Goal: Find specific page/section: Find specific page/section

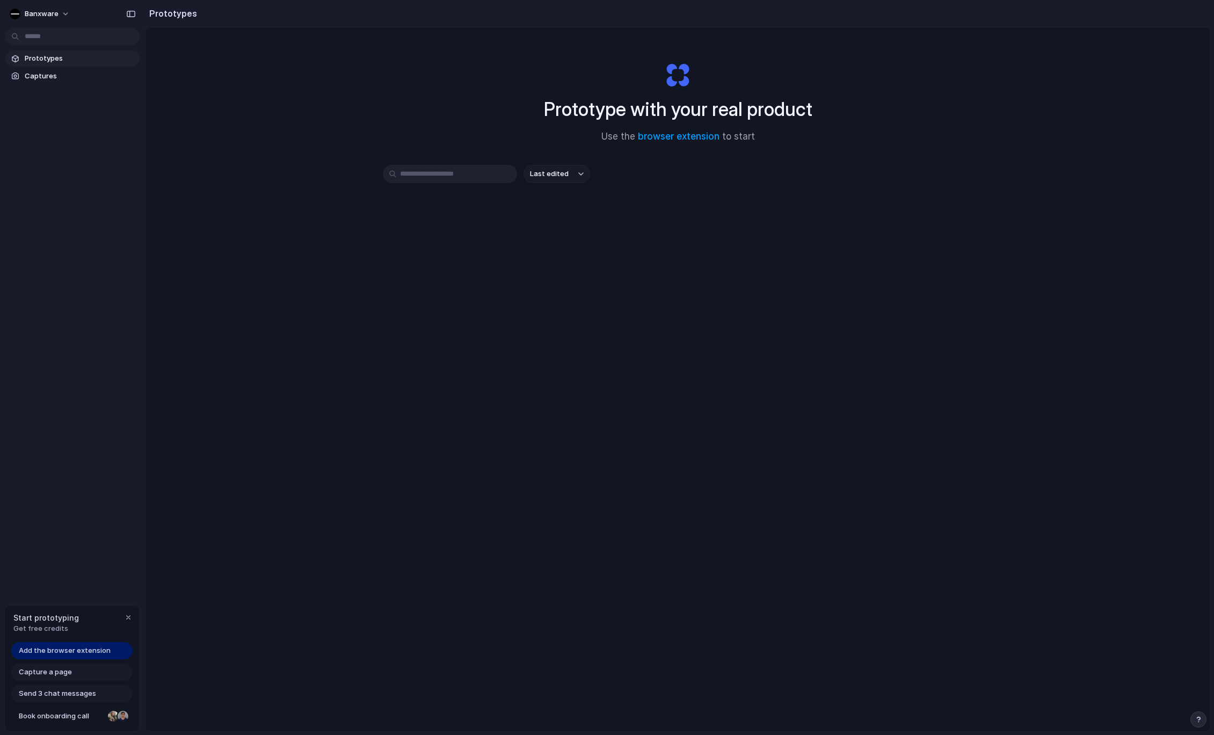
click at [547, 201] on div "Last edited" at bounding box center [678, 212] width 591 height 95
click at [54, 73] on span "Captures" at bounding box center [80, 76] width 111 height 11
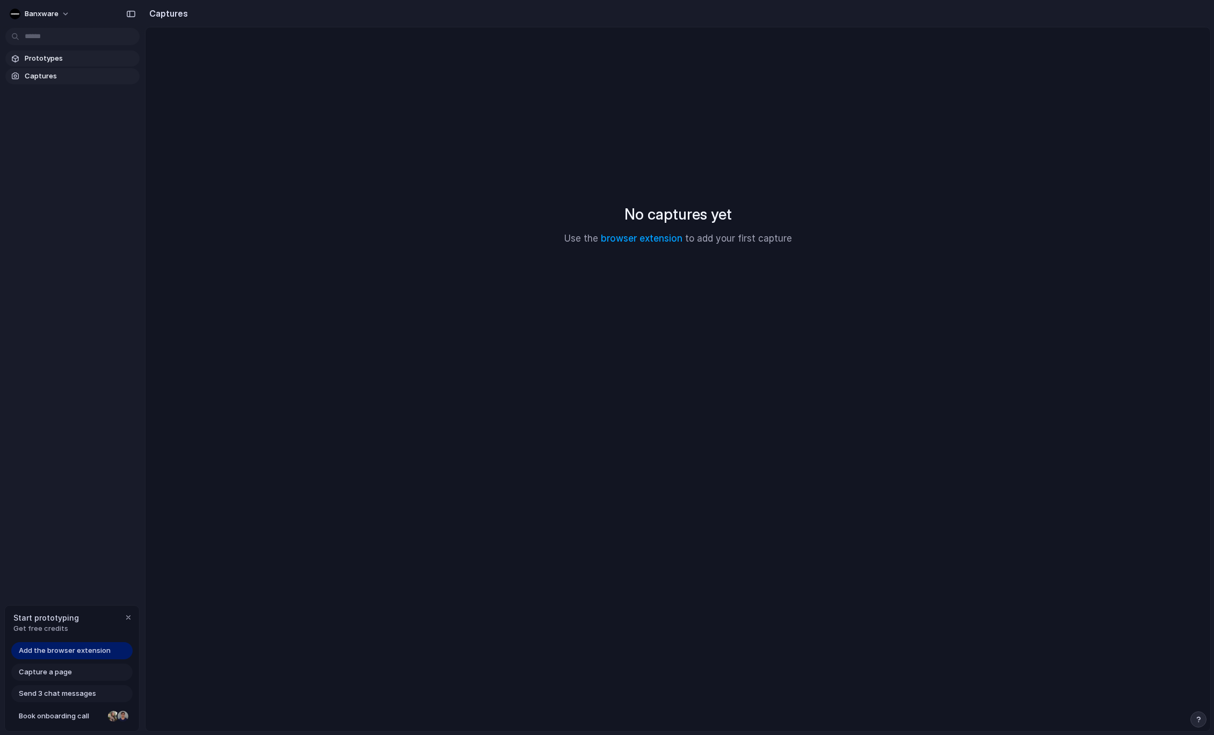
click at [68, 63] on span "Prototypes" at bounding box center [80, 58] width 111 height 11
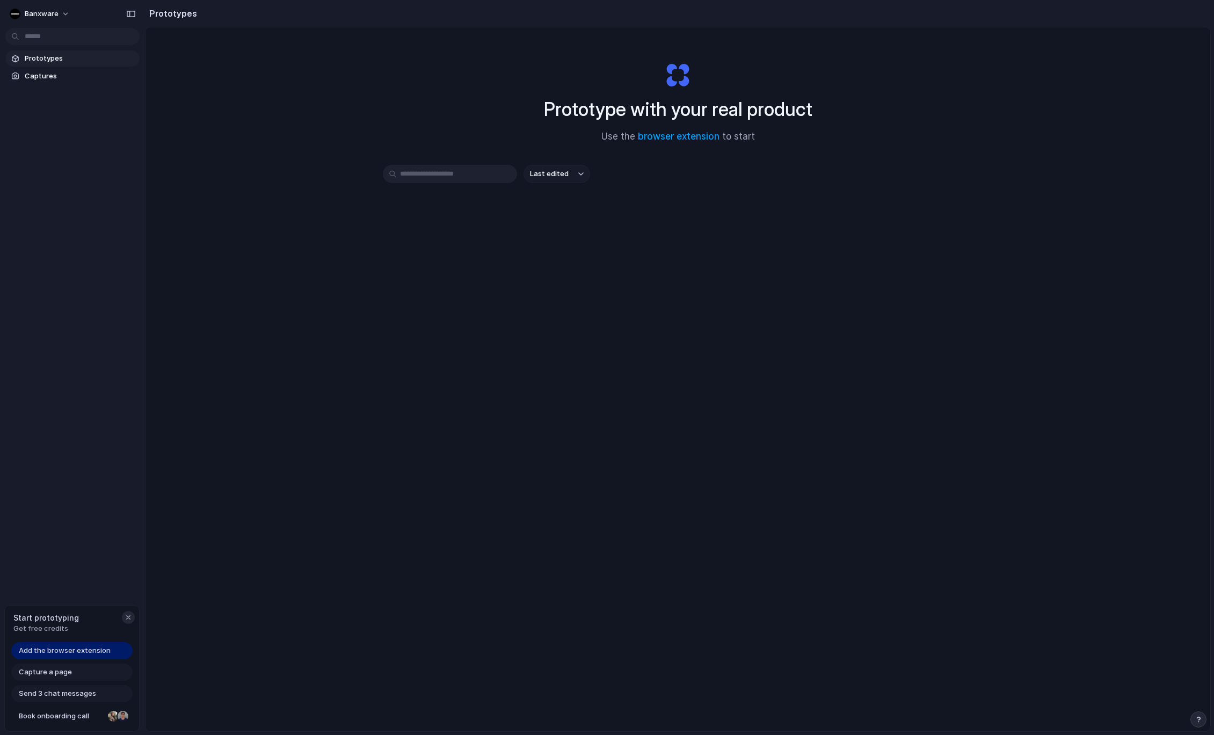
click at [133, 614] on button "button" at bounding box center [128, 617] width 13 height 13
click at [68, 16] on button "Banxware" at bounding box center [40, 13] width 70 height 17
click at [57, 18] on div "Settings Invite members Change theme Sign out" at bounding box center [607, 367] width 1214 height 735
click at [61, 12] on button "Banxware" at bounding box center [40, 13] width 70 height 17
click at [92, 198] on div "Settings Invite members Change theme Sign out" at bounding box center [607, 367] width 1214 height 735
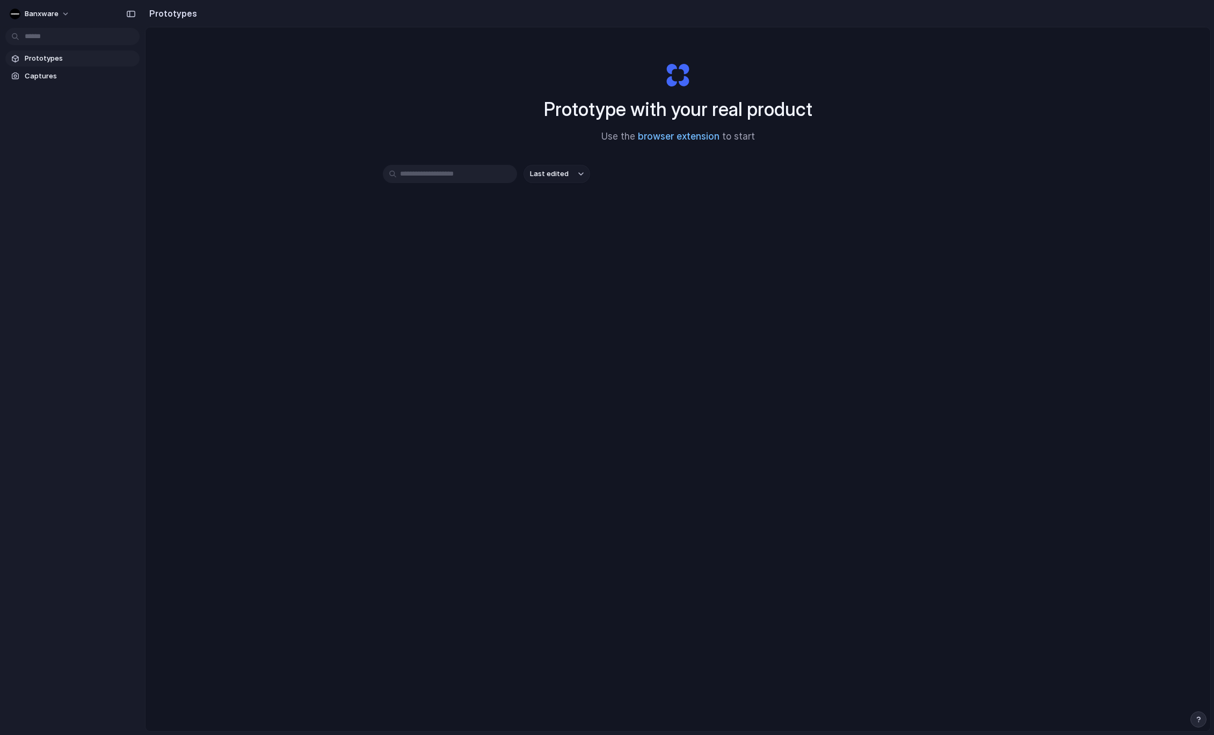
click at [690, 141] on link "browser extension" at bounding box center [679, 136] width 82 height 11
click at [57, 72] on span "Captures" at bounding box center [80, 76] width 111 height 11
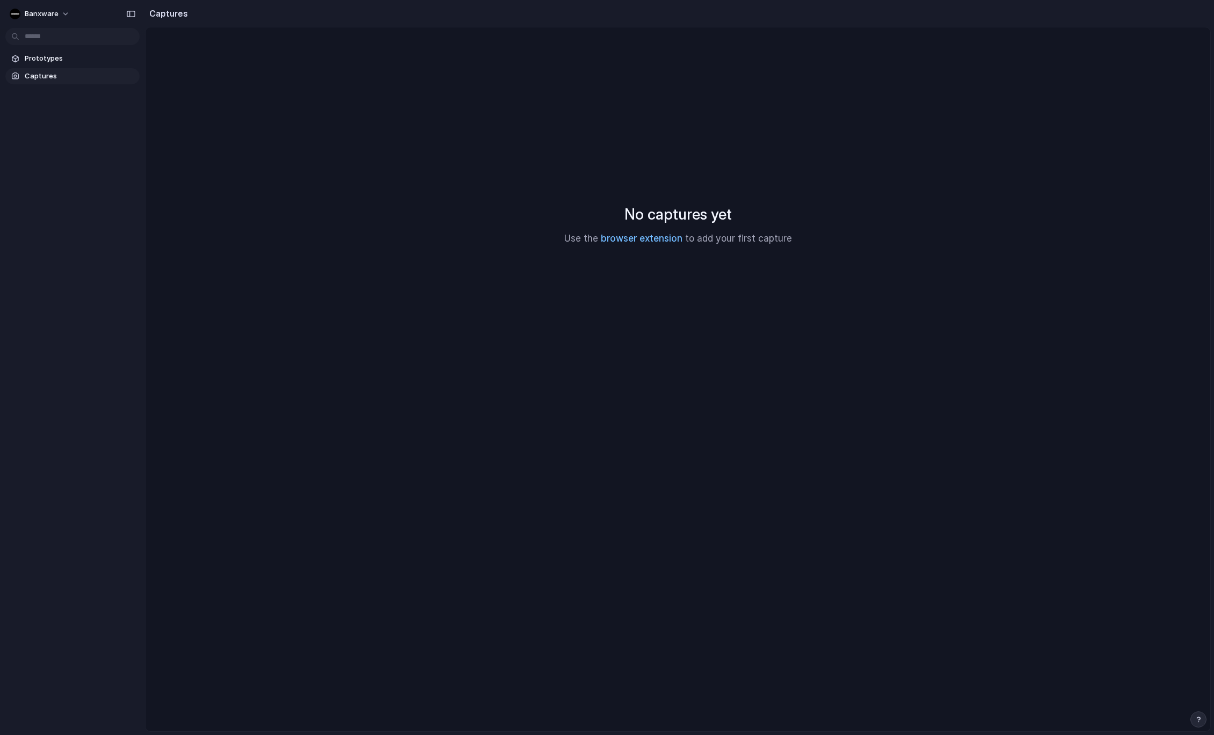
click at [664, 236] on link "browser extension" at bounding box center [642, 238] width 82 height 11
